Goal: Connect with others: Connect with others

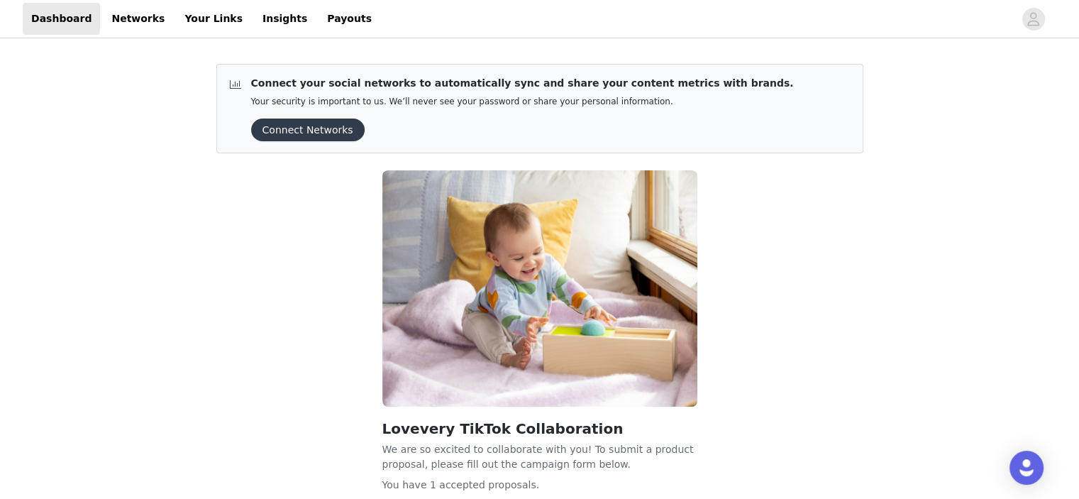
click at [299, 128] on button "Connect Networks" at bounding box center [308, 129] width 114 height 23
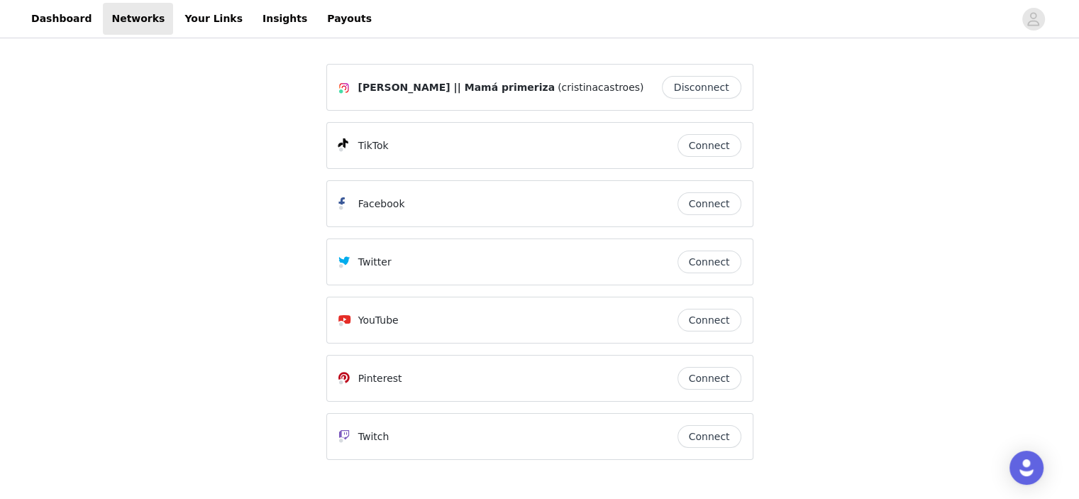
click at [713, 325] on button "Connect" at bounding box center [710, 320] width 64 height 23
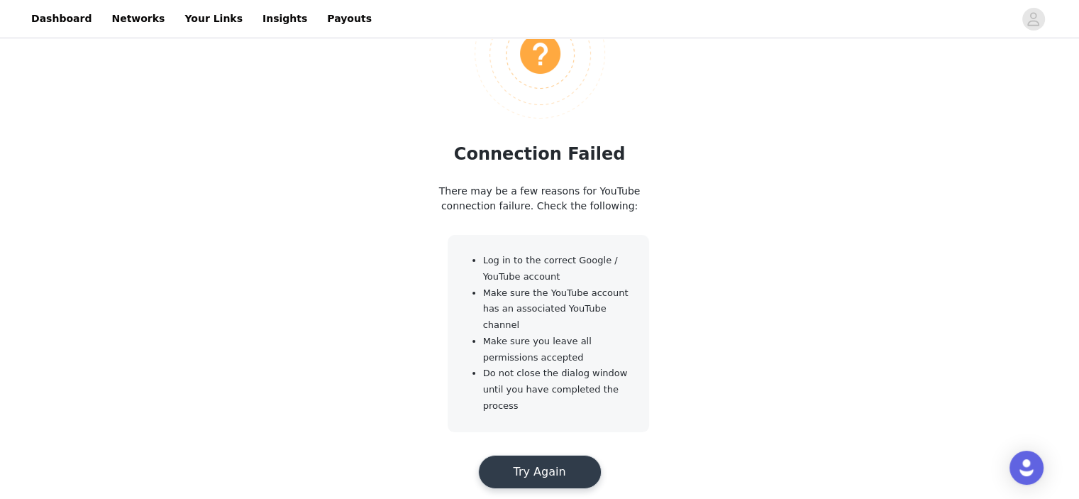
scroll to position [166, 0]
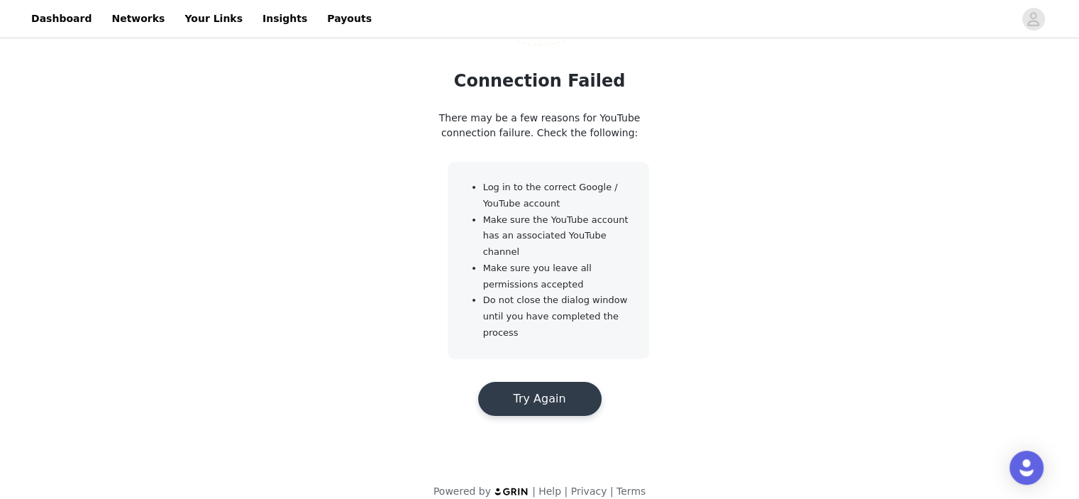
click at [519, 382] on button "Try Again" at bounding box center [539, 399] width 123 height 34
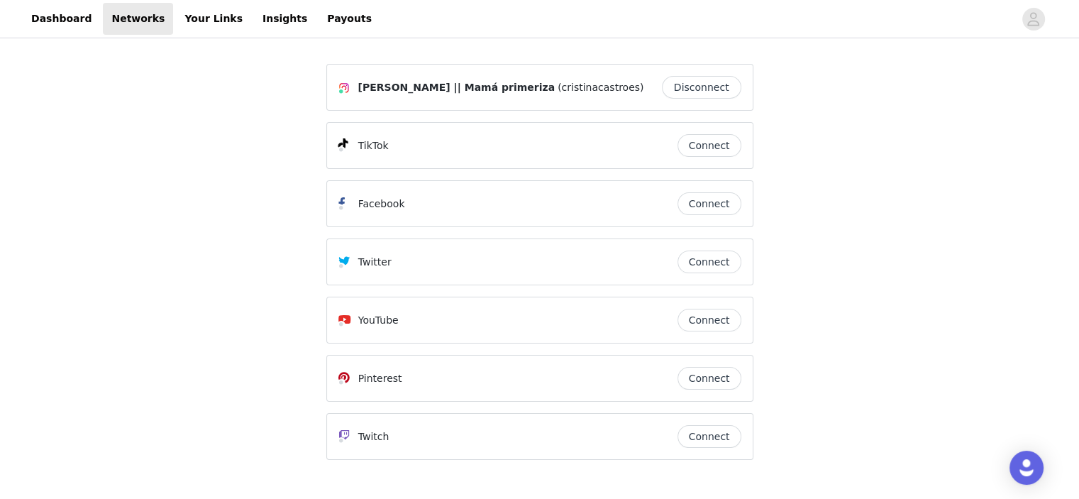
click at [701, 152] on button "Connect" at bounding box center [710, 145] width 64 height 23
click at [695, 317] on button "Connect" at bounding box center [710, 320] width 64 height 23
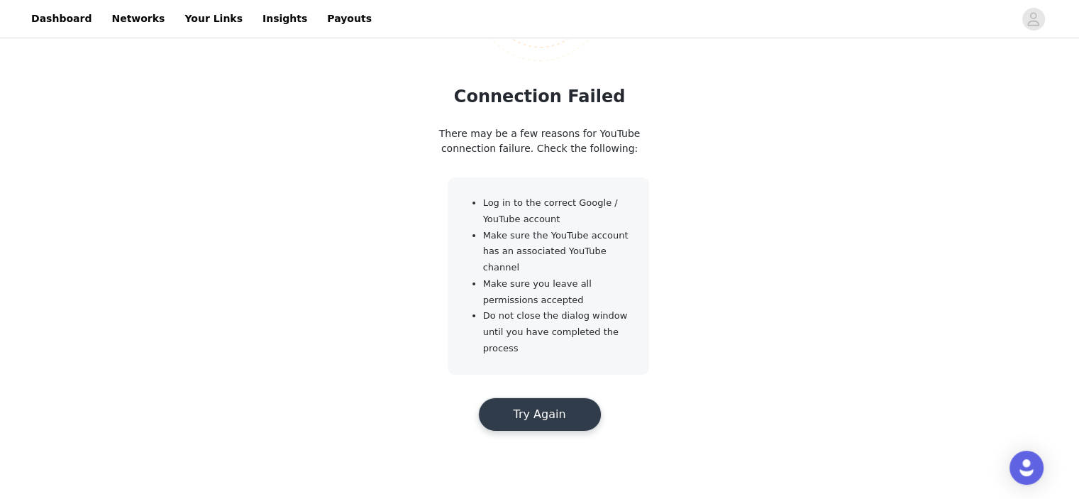
scroll to position [166, 0]
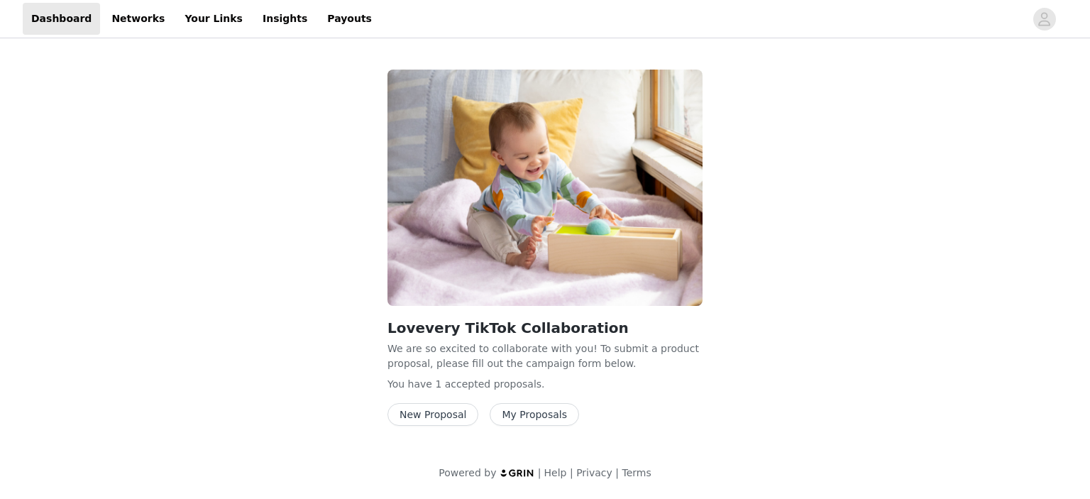
click at [541, 422] on button "My Proposals" at bounding box center [534, 414] width 89 height 23
